Goal: Check status: Check status

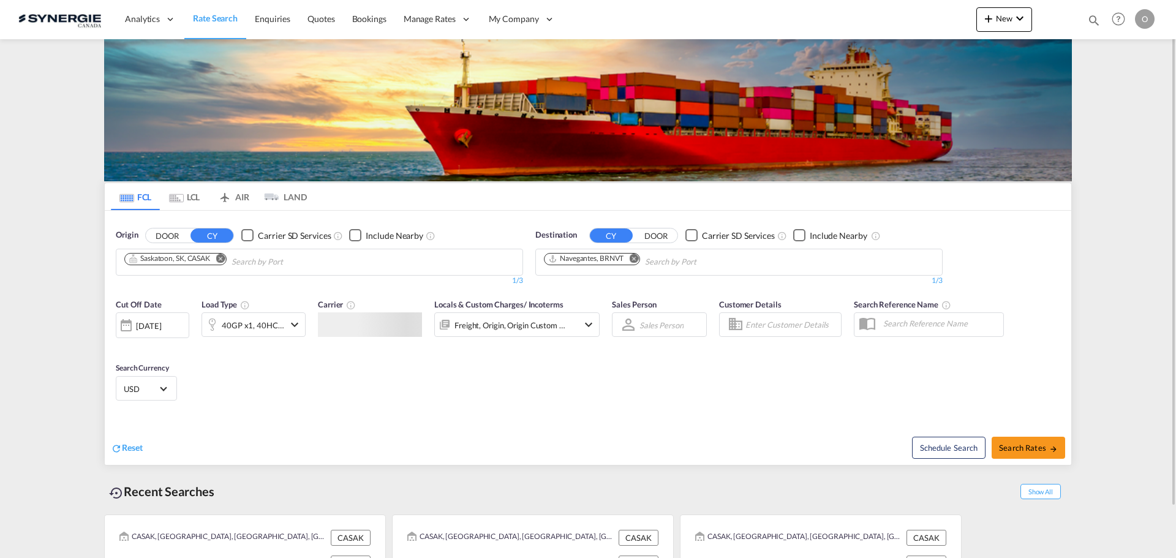
click at [1095, 21] on md-icon "icon-magnify" at bounding box center [1093, 19] width 13 height 13
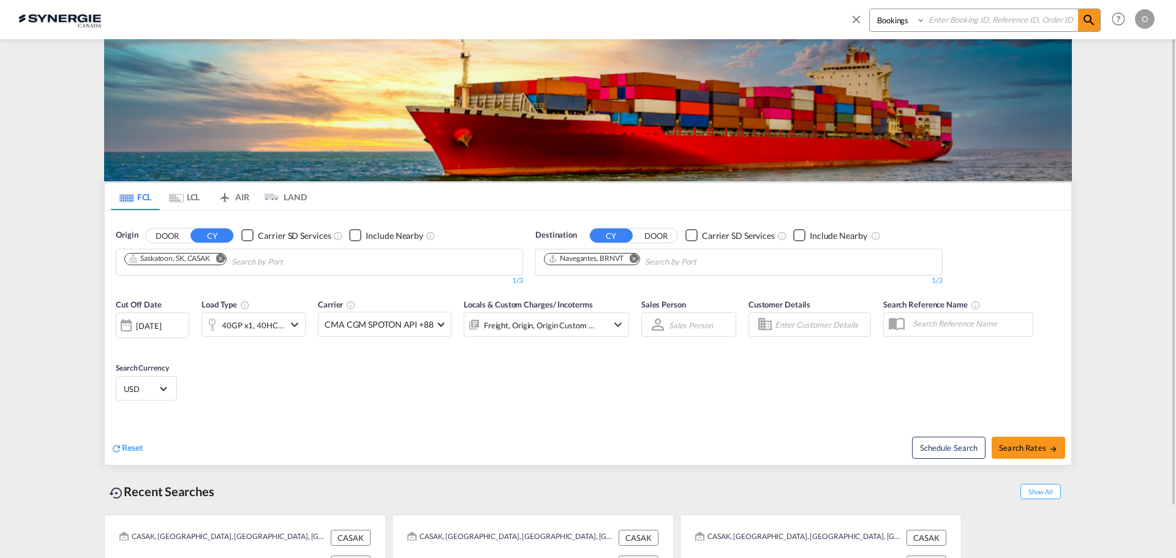
click at [1051, 23] on input at bounding box center [1001, 19] width 152 height 21
paste input "SYC002735"
type input "SYC002735"
click at [1081, 26] on span at bounding box center [1089, 20] width 22 height 22
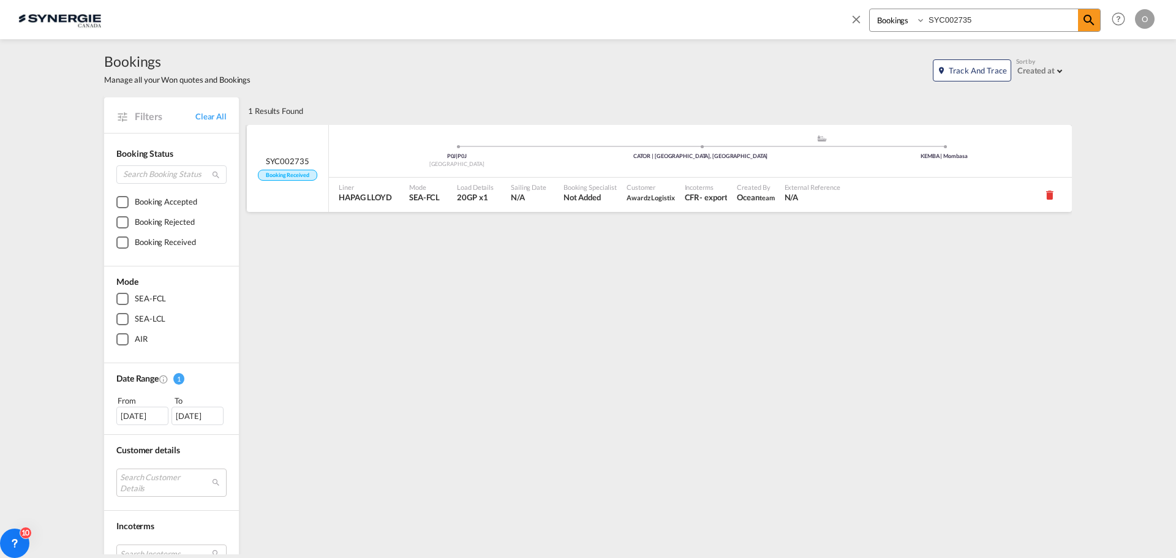
click at [506, 195] on div "Sailing Date N/A" at bounding box center [532, 195] width 53 height 34
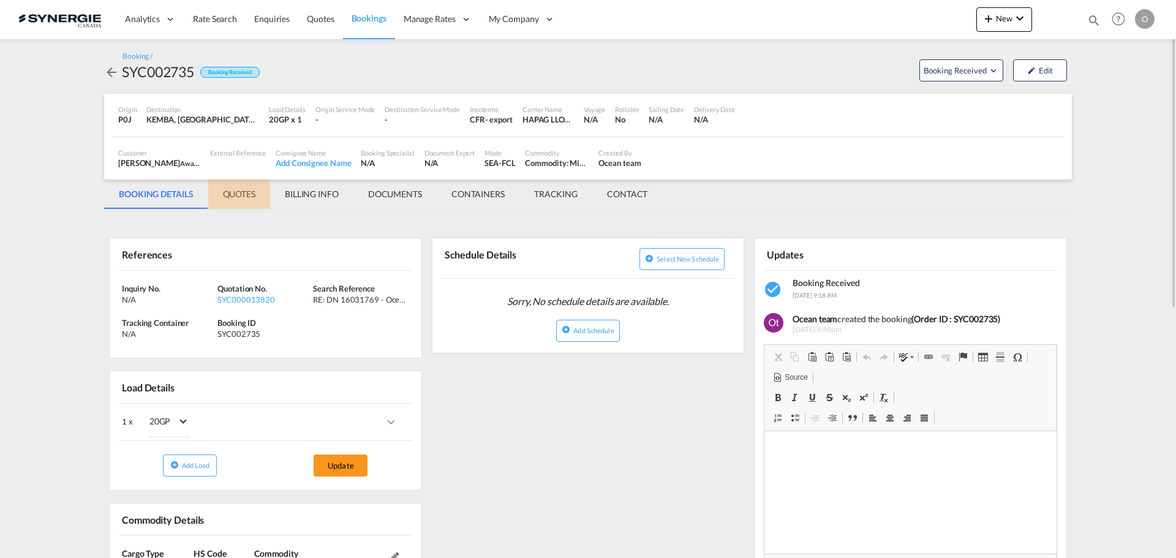
click at [241, 195] on md-tab-item "QUOTES" at bounding box center [239, 193] width 62 height 29
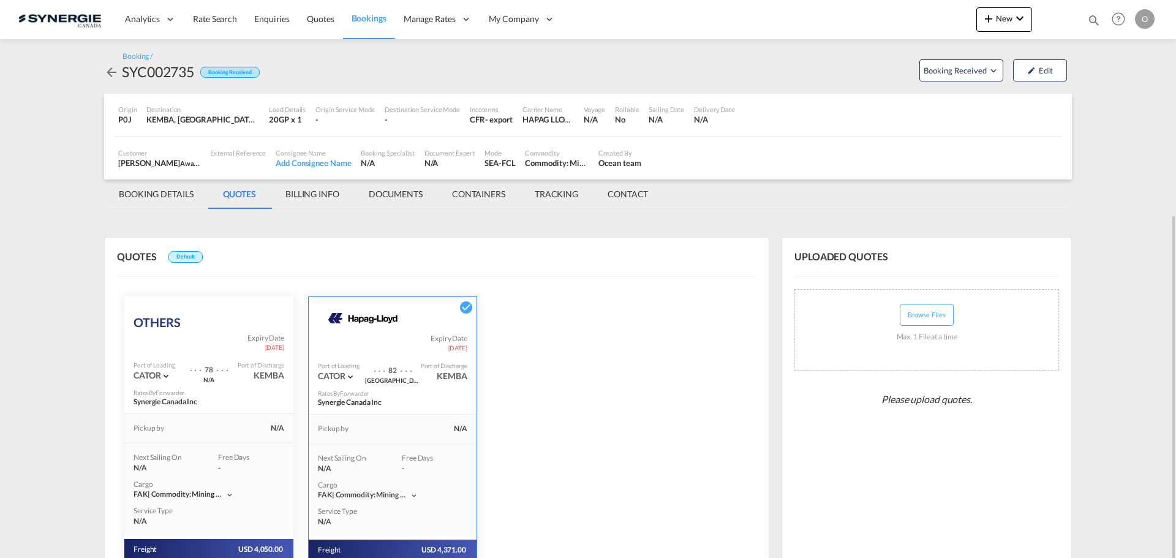
scroll to position [122, 0]
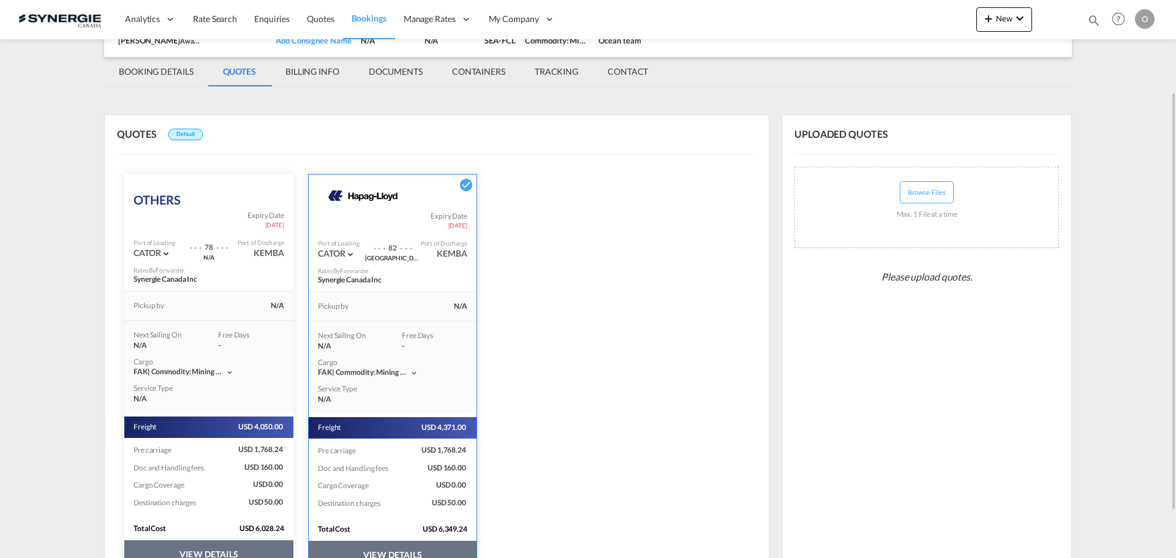
click at [231, 378] on div "Cargo FAK | commodity: mining parts" at bounding box center [208, 367] width 169 height 27
